Goal: Task Accomplishment & Management: Manage account settings

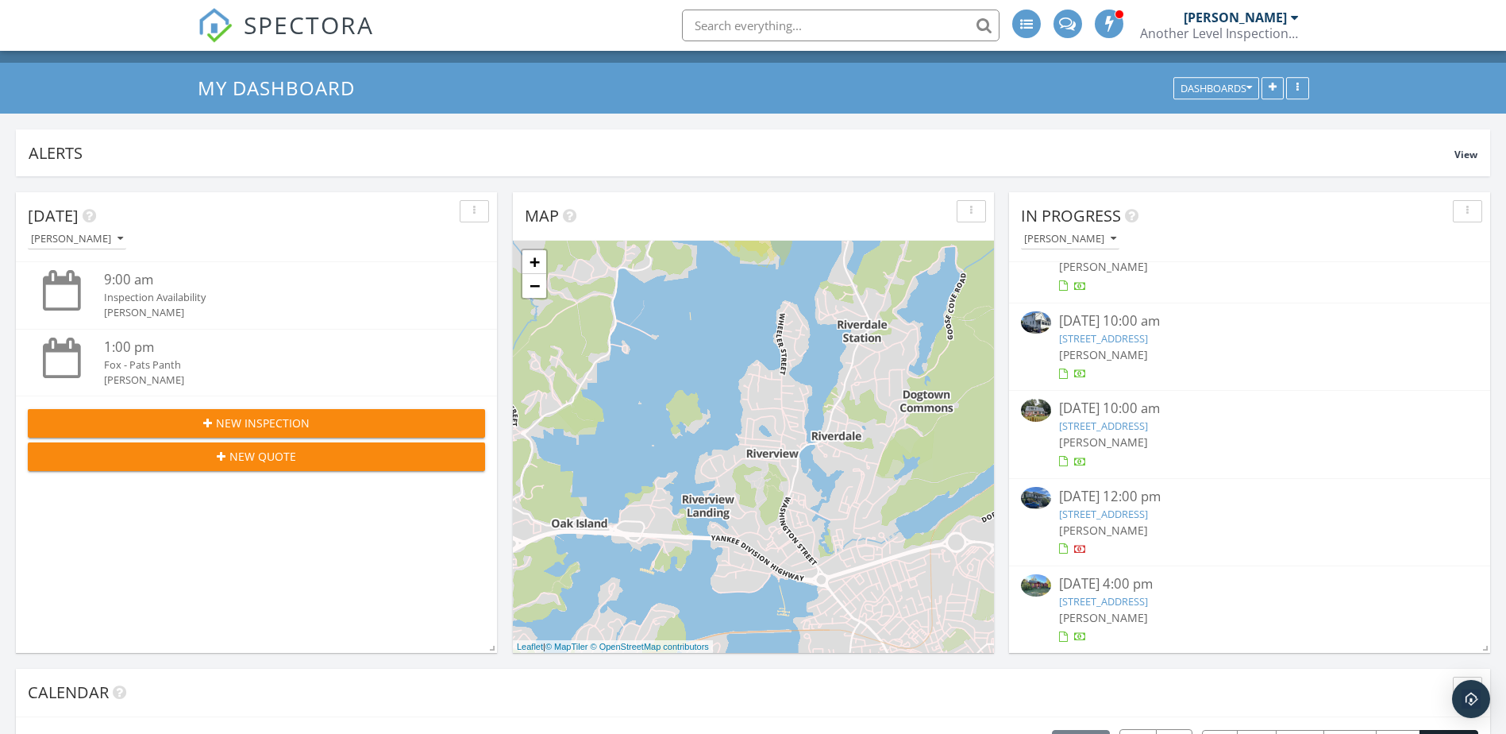
scroll to position [79, 0]
click at [1113, 434] on span "[PERSON_NAME]" at bounding box center [1103, 441] width 89 height 15
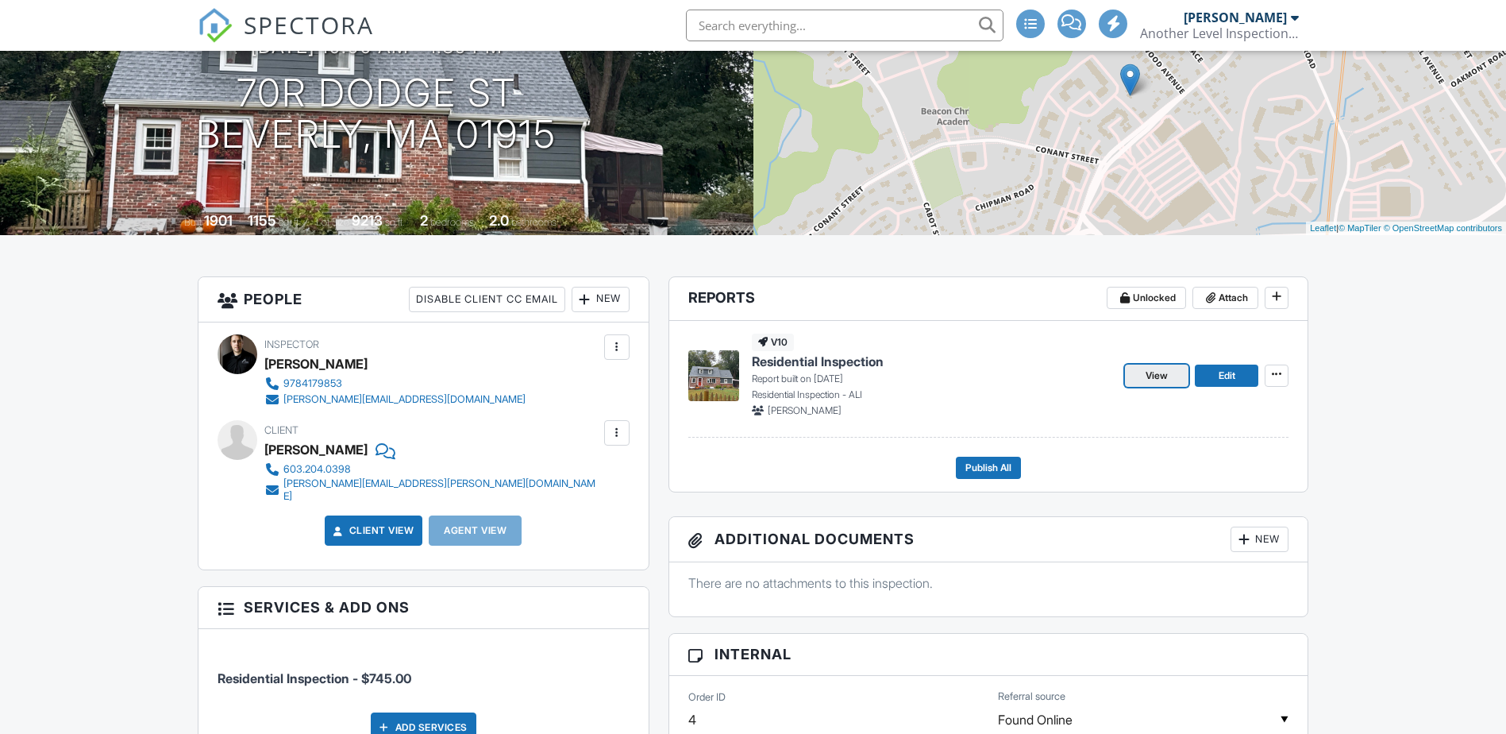
click at [1161, 378] on span "View" at bounding box center [1157, 376] width 22 height 16
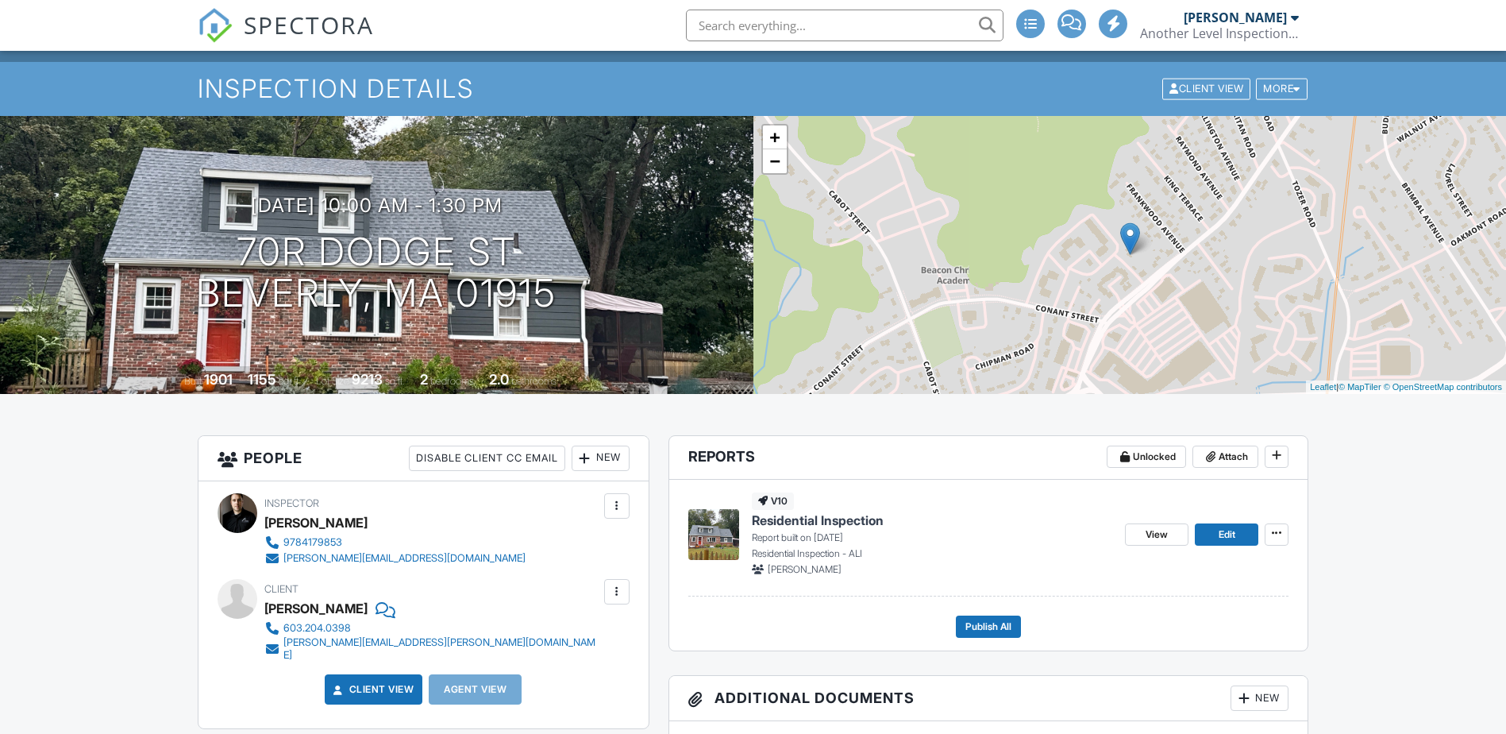
scroll to position [159, 0]
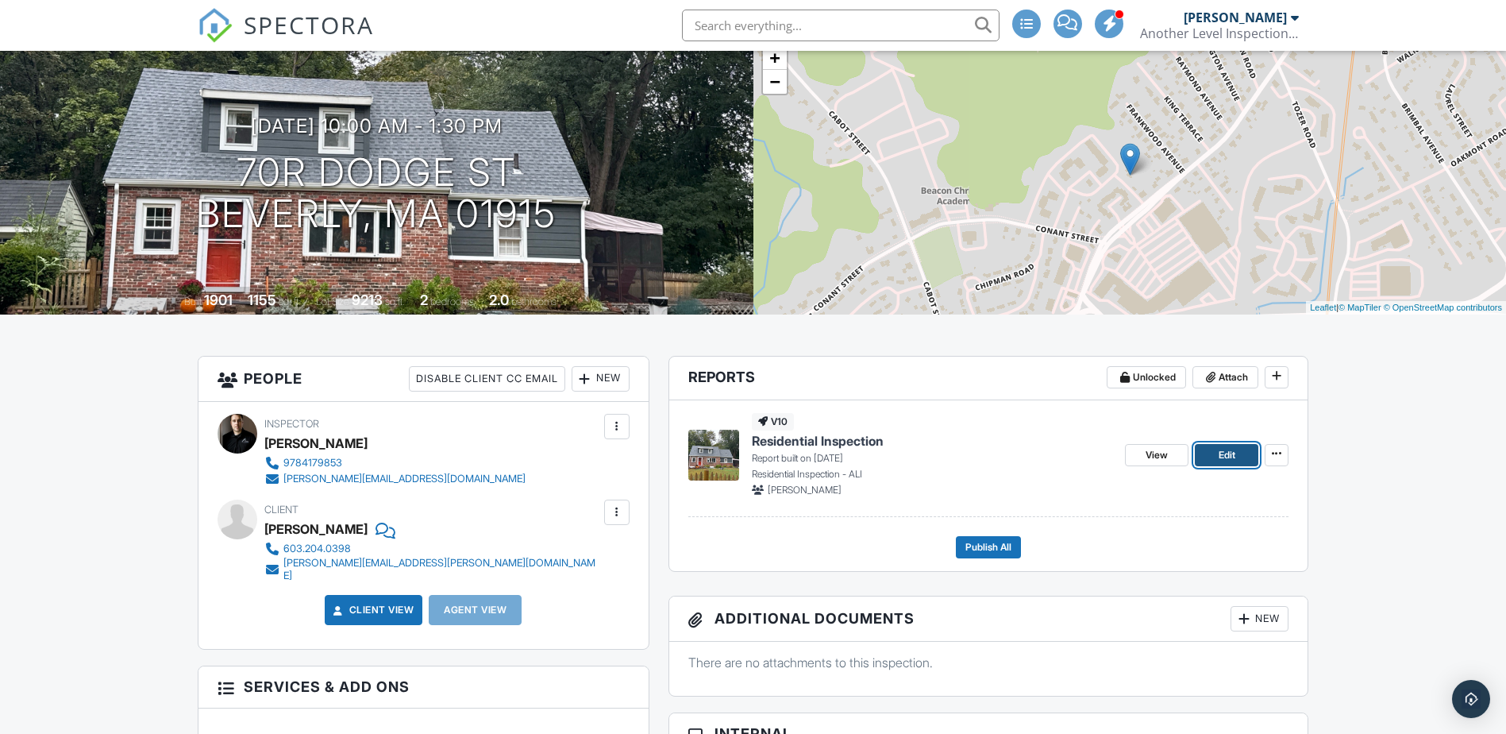
click at [1219, 453] on span "Edit" at bounding box center [1227, 455] width 17 height 16
